Goal: Information Seeking & Learning: Learn about a topic

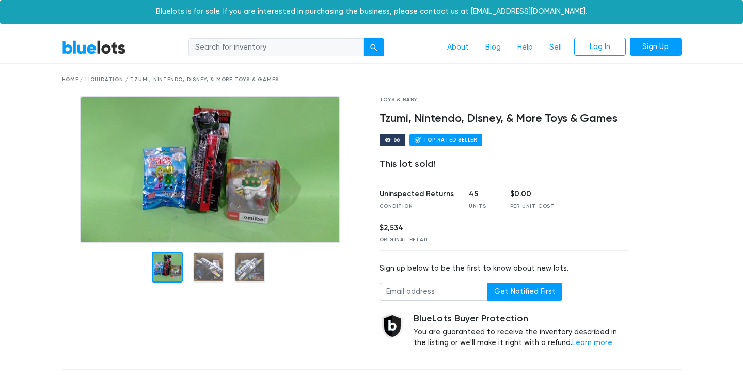
click at [227, 47] on input "search" at bounding box center [277, 47] width 176 height 19
type input "graphic tees"
click at [364, 38] on button "submit" at bounding box center [374, 47] width 21 height 19
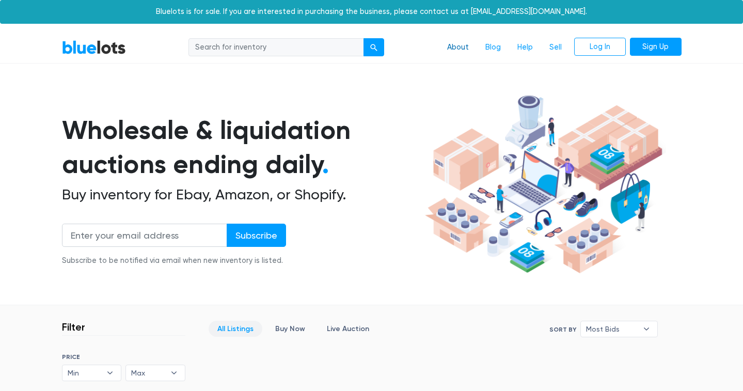
click at [454, 44] on link "About" at bounding box center [458, 48] width 38 height 20
